Goal: Task Accomplishment & Management: Use online tool/utility

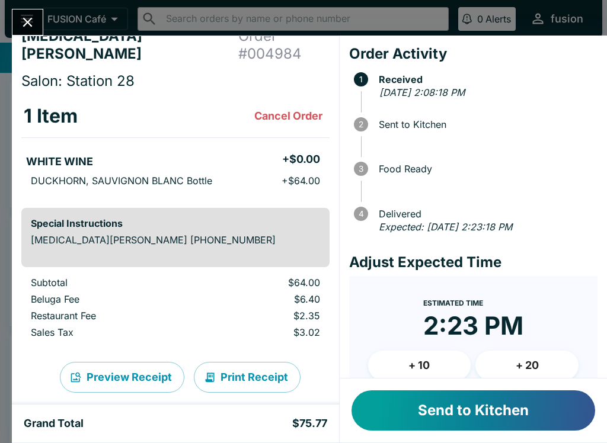
scroll to position [18, 0]
click at [399, 402] on button "Send to Kitchen" at bounding box center [472, 410] width 243 height 40
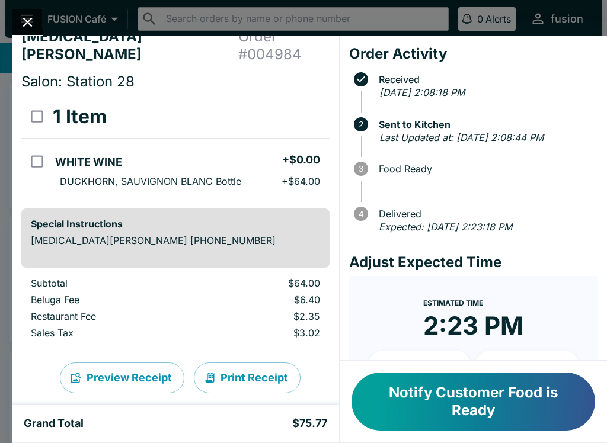
click at [464, 389] on button "Notify Customer Food is Ready" at bounding box center [472, 402] width 243 height 58
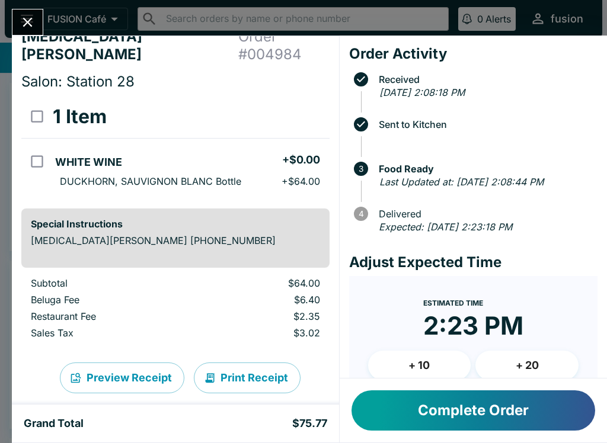
click at [473, 410] on button "Complete Order" at bounding box center [472, 410] width 243 height 40
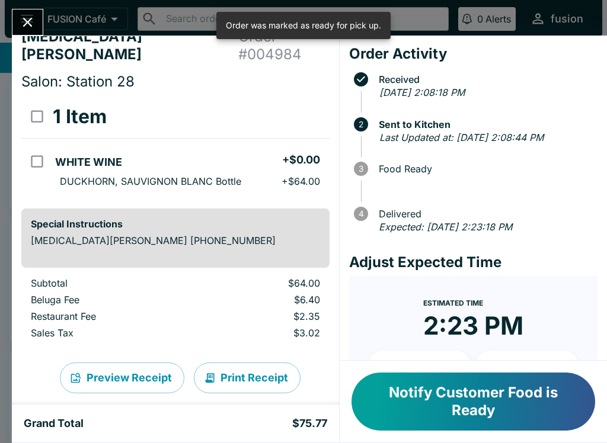
click at [33, 7] on div "[MEDICAL_DATA][PERSON_NAME] Order # 004984 Salon: Station 28 1 Item WHITE WINE …" at bounding box center [303, 221] width 607 height 443
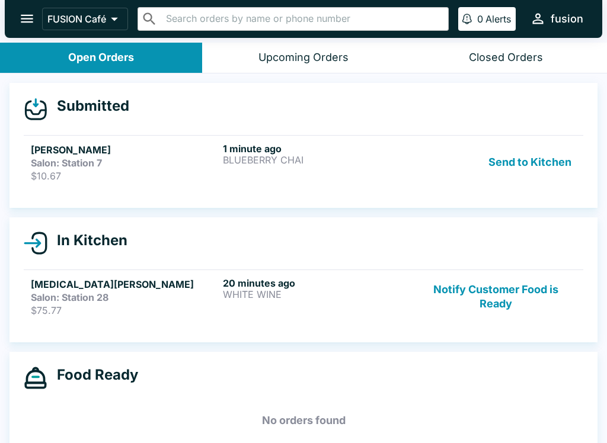
click at [335, 299] on div "20 minutes ago WHITE WINE" at bounding box center [316, 296] width 187 height 39
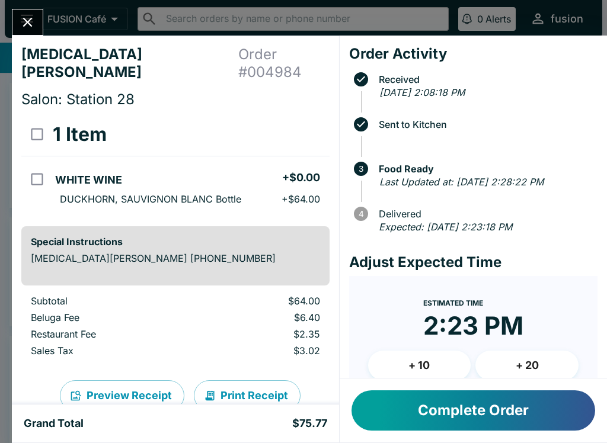
click at [429, 400] on button "Complete Order" at bounding box center [472, 410] width 243 height 40
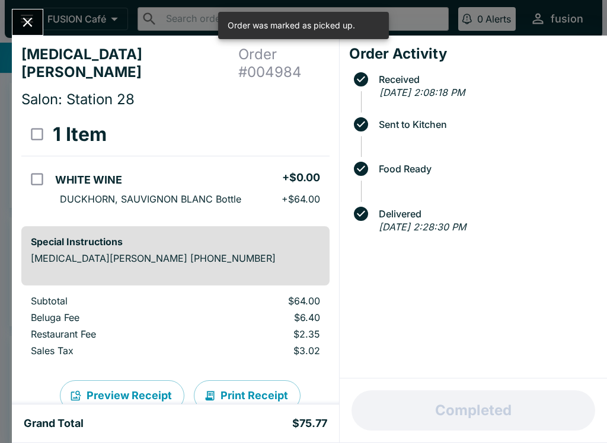
click at [20, 11] on button "Close" at bounding box center [27, 21] width 30 height 25
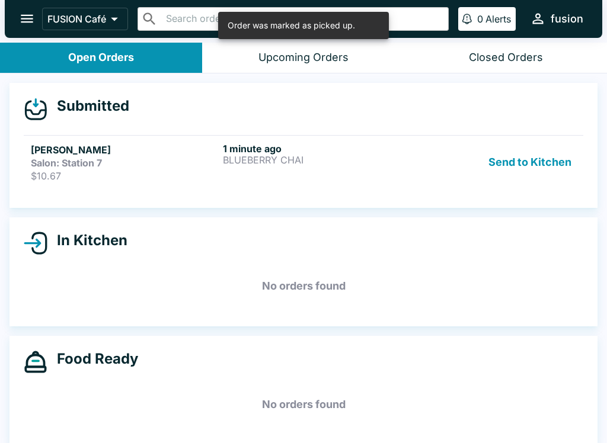
click at [521, 154] on button "Send to Kitchen" at bounding box center [529, 162] width 92 height 39
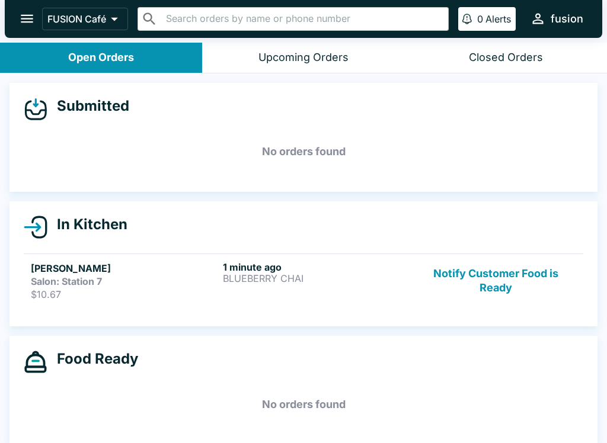
click at [489, 277] on button "Notify Customer Food is Ready" at bounding box center [495, 280] width 161 height 39
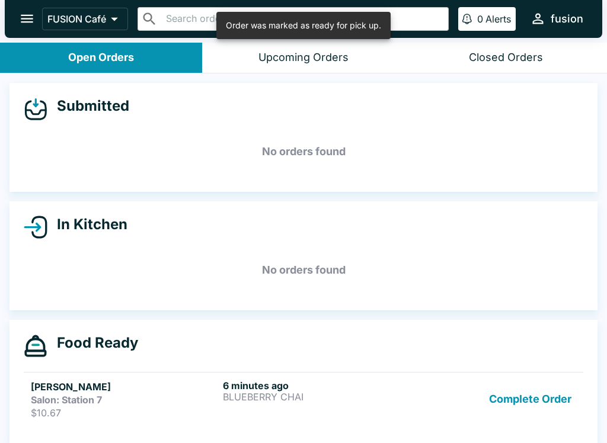
click at [540, 399] on button "Complete Order" at bounding box center [530, 399] width 92 height 39
